Goal: Transaction & Acquisition: Subscribe to service/newsletter

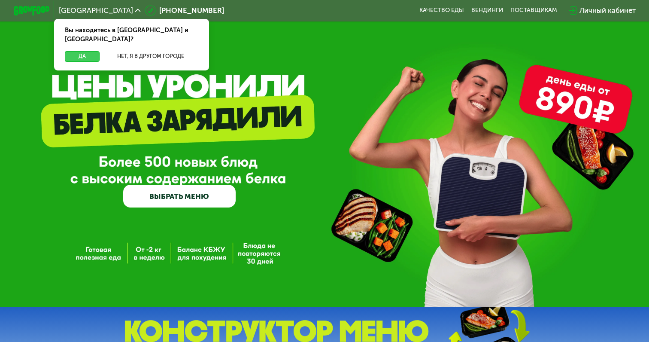
click at [84, 51] on button "Да" at bounding box center [82, 56] width 35 height 11
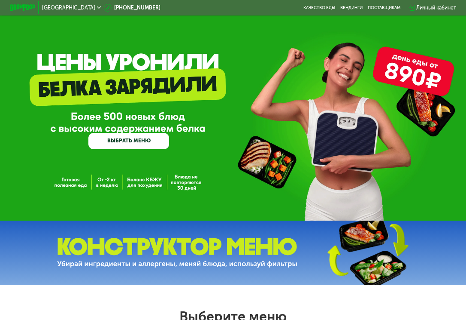
click at [126, 140] on link "ВЫБРАТЬ МЕНЮ" at bounding box center [128, 141] width 81 height 16
